Goal: Complete application form: Complete application form

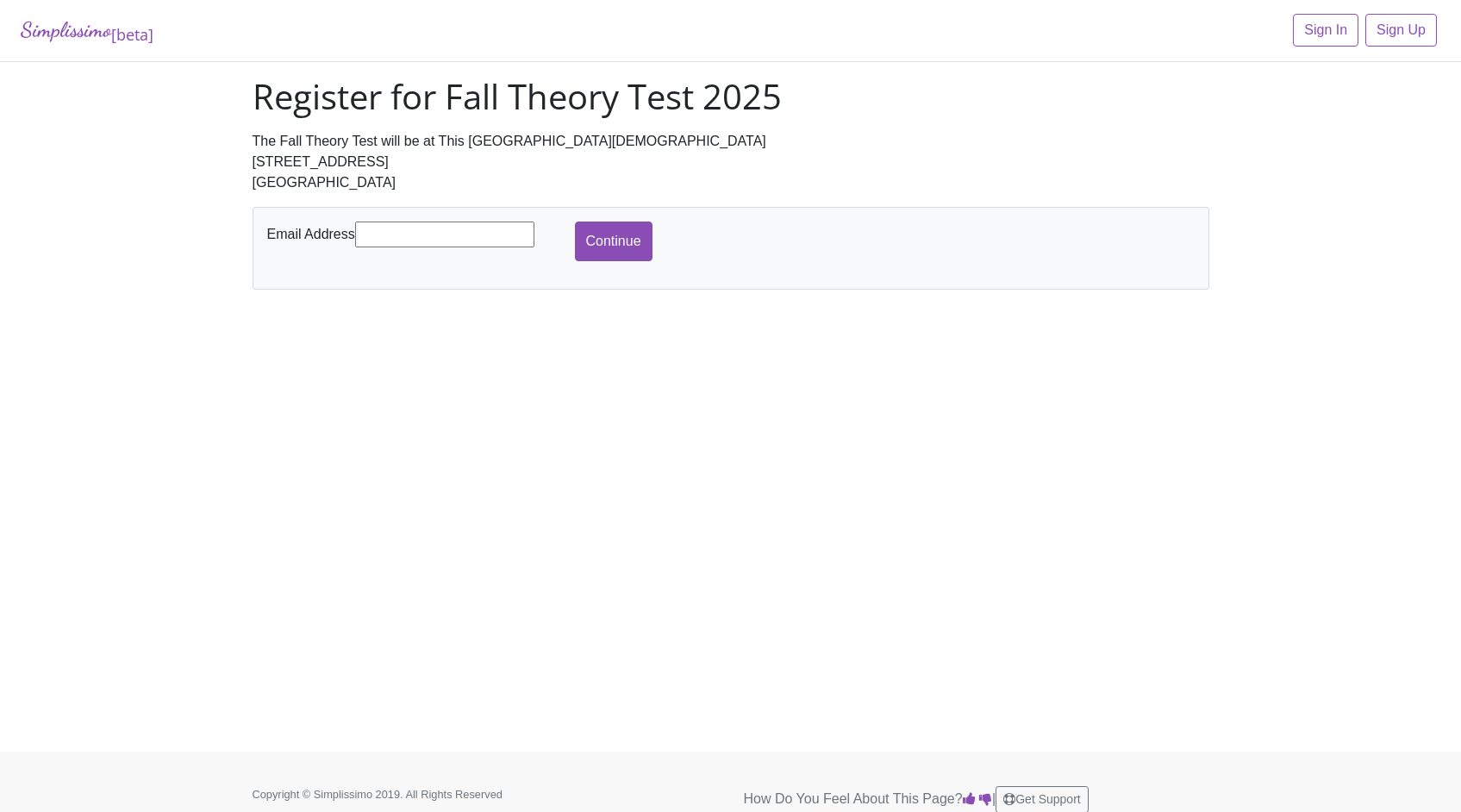
click at [415, 237] on input "text" at bounding box center [444, 235] width 179 height 26
type input "[PERSON_NAME][EMAIL_ADDRESS][DOMAIN_NAME]"
click at [604, 244] on input "Continue" at bounding box center [613, 242] width 77 height 40
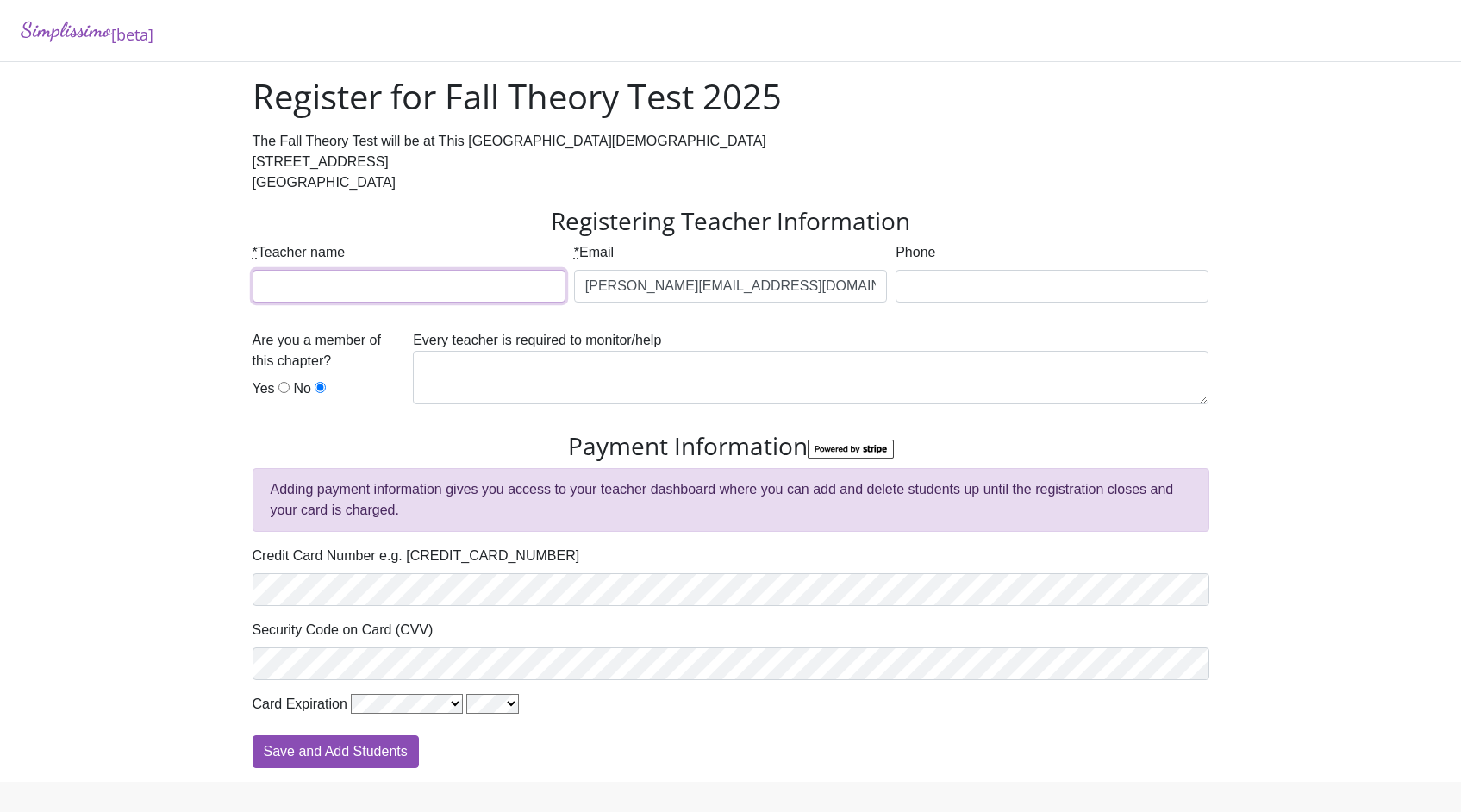
click at [396, 292] on input "* Teacher name" at bounding box center [409, 286] width 313 height 33
type input "[PERSON_NAME]"
click at [1051, 276] on input "Phone" at bounding box center [1052, 286] width 313 height 33
type input "[PHONE_NUMBER]"
click at [279, 390] on input "Yes" at bounding box center [284, 387] width 11 height 11
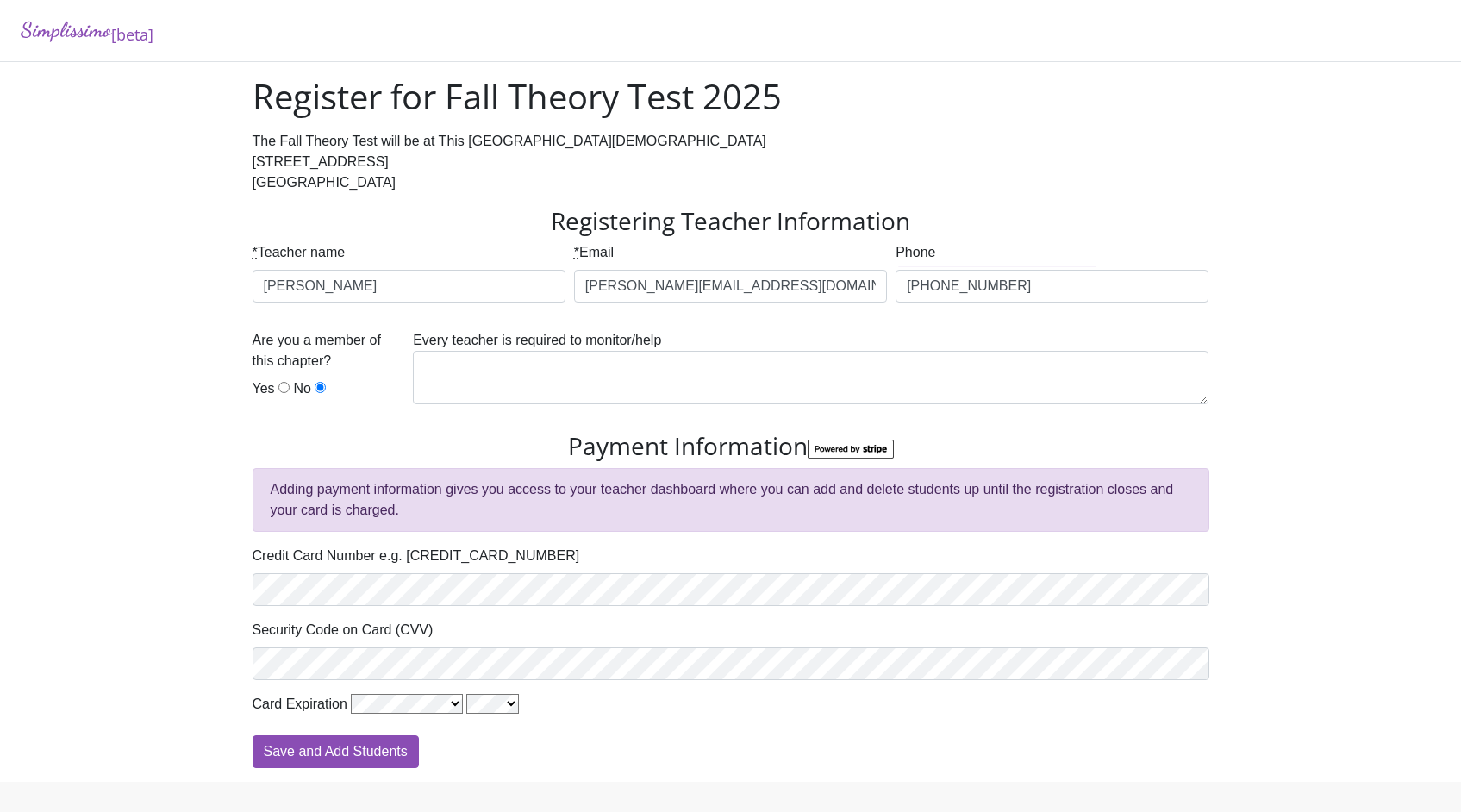
radio input "true"
click at [663, 363] on textarea at bounding box center [811, 376] width 796 height 53
click at [704, 369] on textarea at bounding box center [811, 376] width 796 height 53
click at [1360, 389] on div "Simplissimo [beta] Register for Fall Theory Test 2025 The Fall Theory Test will…" at bounding box center [730, 390] width 1461 height 782
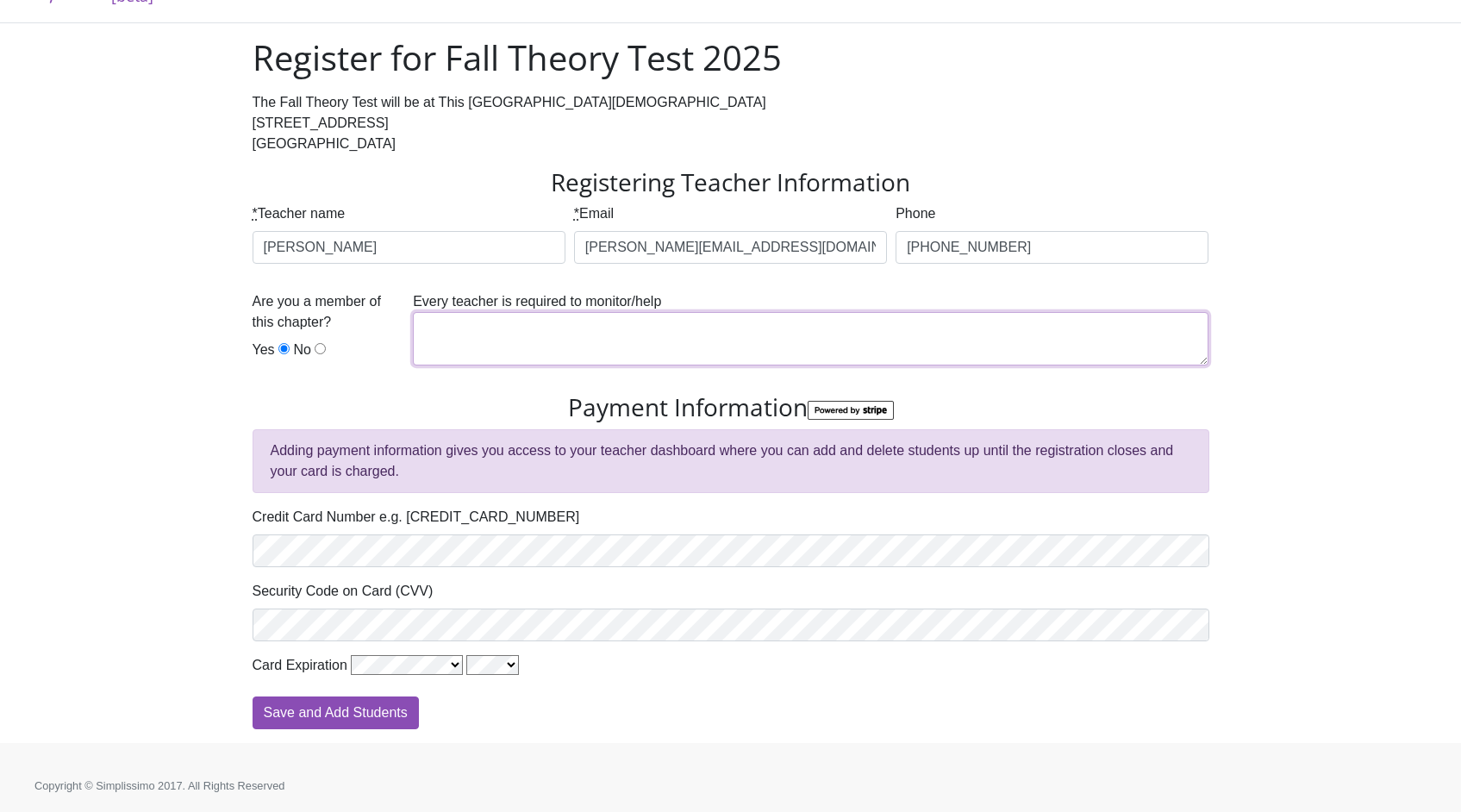
click at [448, 329] on textarea at bounding box center [811, 338] width 796 height 53
type textarea "Okay"
click at [187, 536] on div "Simplissimo [beta] Register for Fall Theory Test 2025 The Fall Theory Test will…" at bounding box center [730, 351] width 1461 height 782
click at [626, 684] on form "Registering Teacher Information * Teacher name [PERSON_NAME] * Email [PERSON_NA…" at bounding box center [730, 448] width 957 height 561
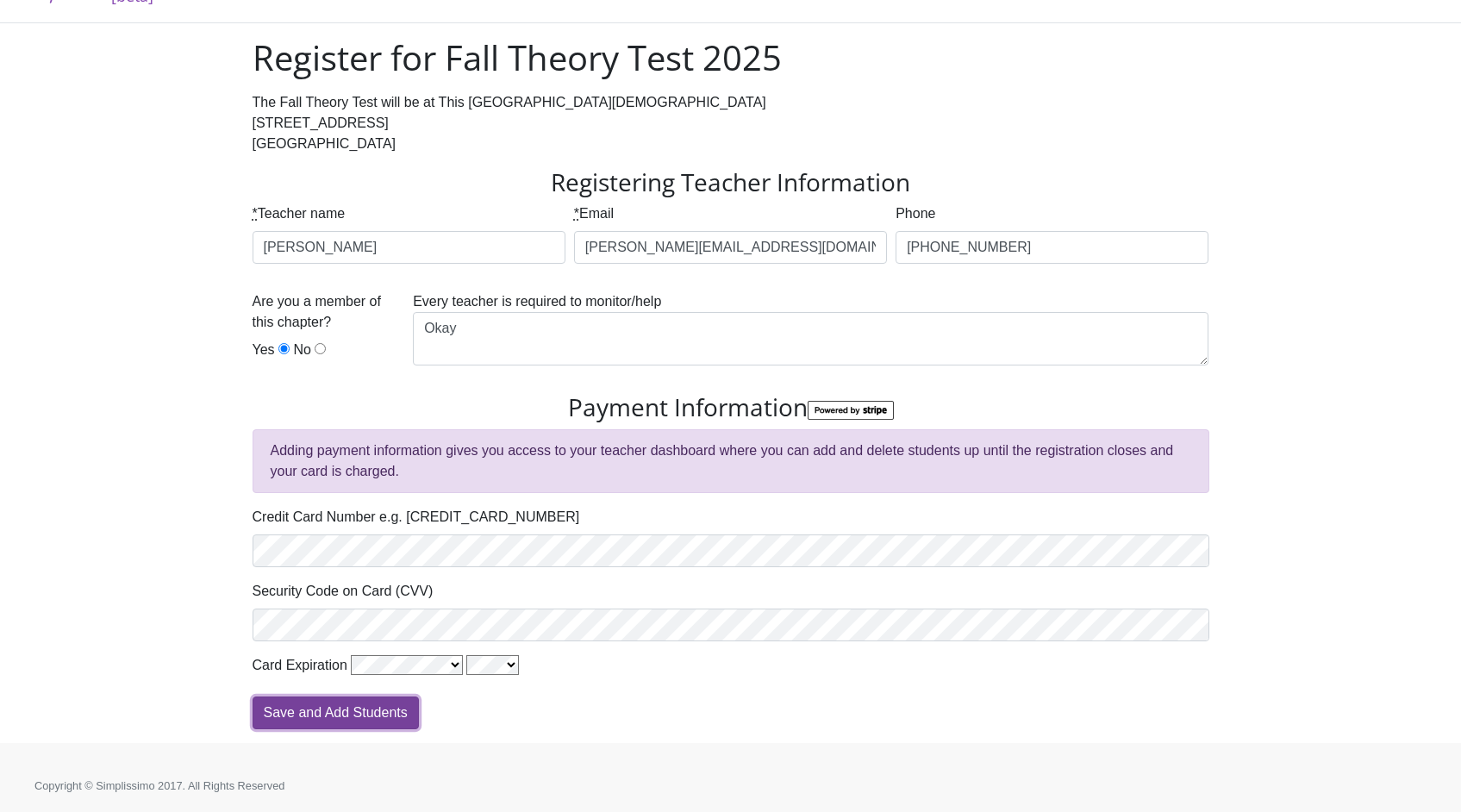
click at [372, 709] on input "Save and Add Students" at bounding box center [335, 713] width 166 height 33
type input "Processing"
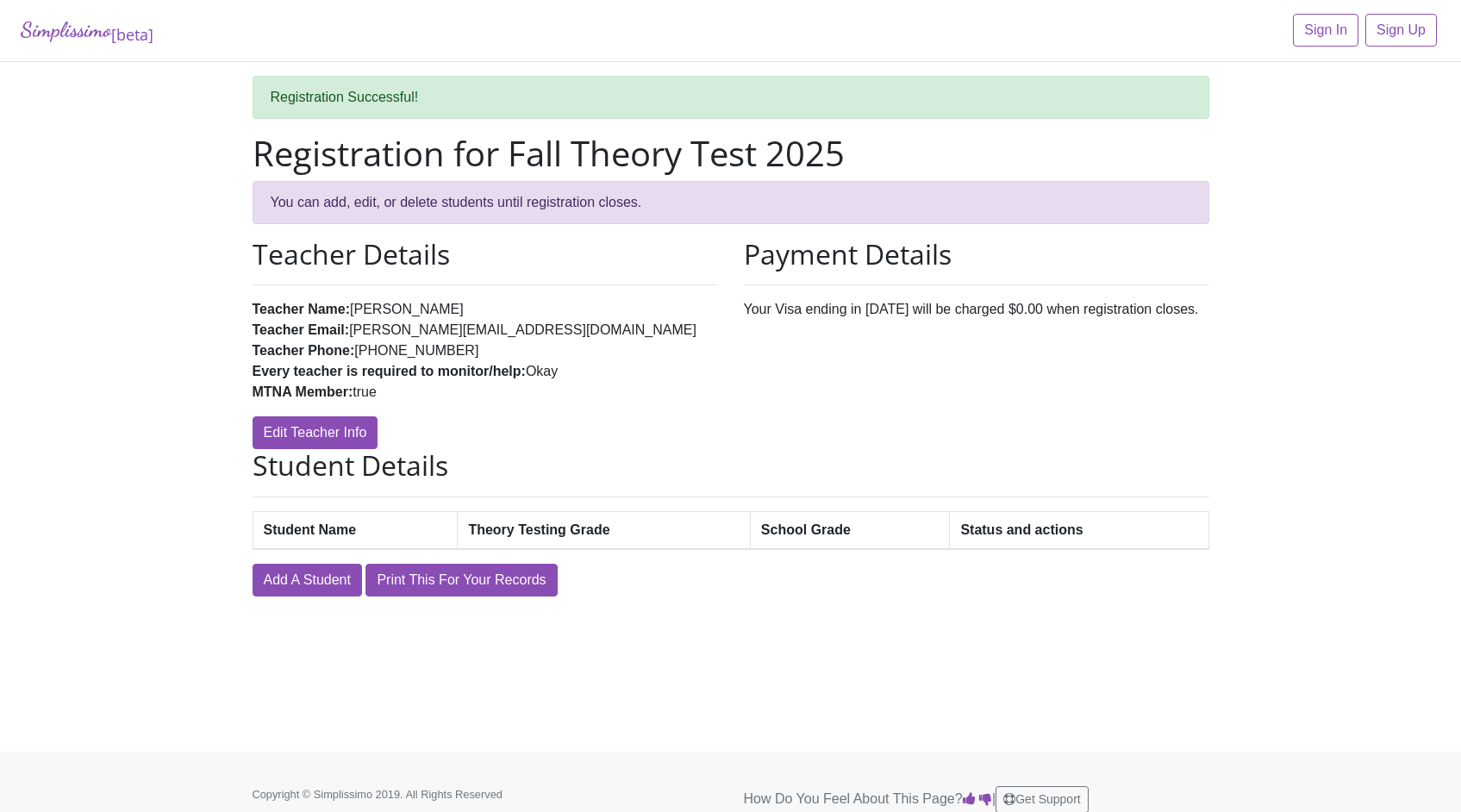
scroll to position [15, 0]
